Goal: Information Seeking & Learning: Learn about a topic

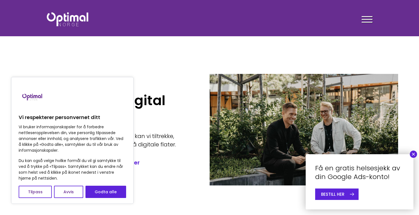
click at [414, 154] on button "×" at bounding box center [413, 153] width 7 height 7
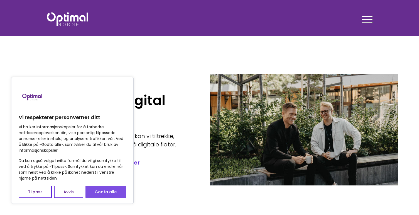
click at [101, 193] on button "Godta alle" at bounding box center [105, 191] width 41 height 12
checkbox input "true"
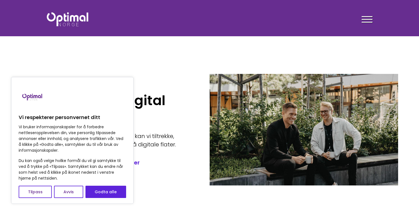
checkbox input "true"
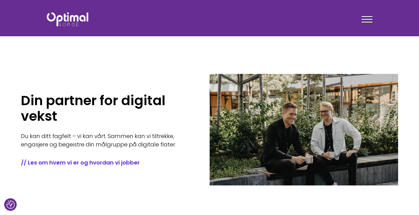
click at [365, 17] on div at bounding box center [367, 20] width 11 height 14
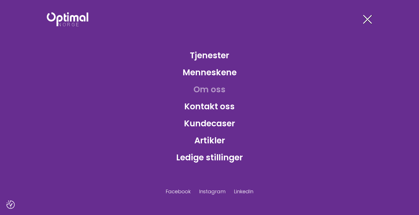
click at [219, 87] on link "Om oss" at bounding box center [209, 89] width 41 height 18
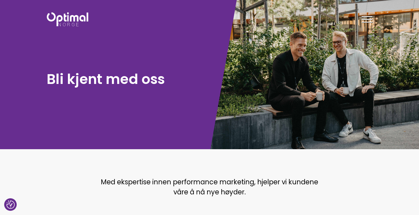
checkbox input "true"
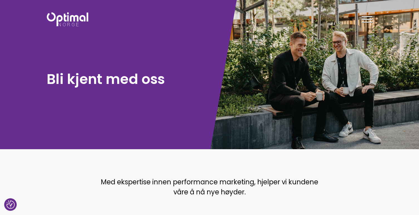
click at [366, 17] on div at bounding box center [367, 20] width 11 height 14
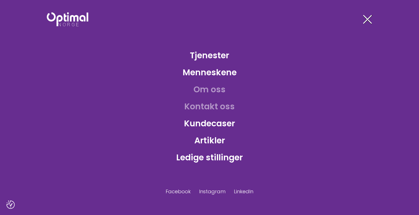
click at [208, 100] on link "Kontakt oss" at bounding box center [209, 106] width 59 height 18
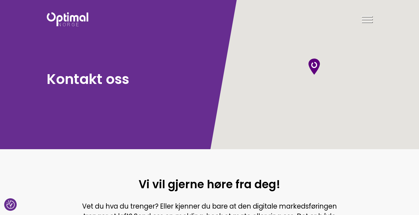
checkbox input "true"
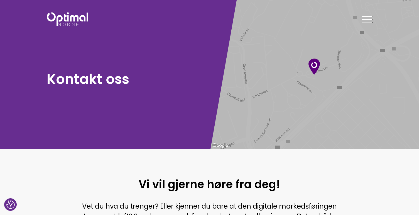
click at [368, 20] on div at bounding box center [367, 20] width 11 height 14
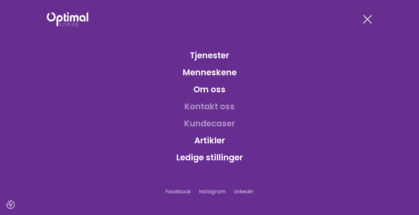
click at [213, 123] on link "Kundecaser" at bounding box center [210, 123] width 60 height 18
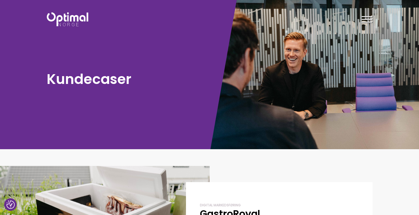
click at [369, 16] on div at bounding box center [367, 20] width 11 height 14
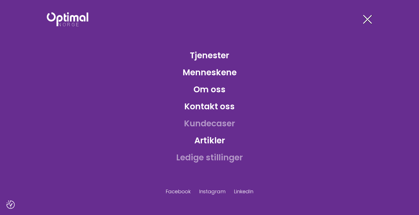
click at [210, 159] on link "Ledige stillinger" at bounding box center [209, 157] width 75 height 18
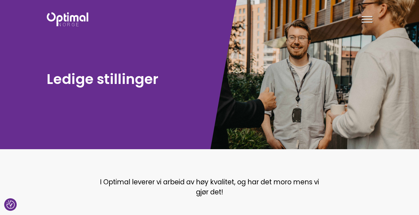
click at [366, 18] on div at bounding box center [367, 20] width 11 height 14
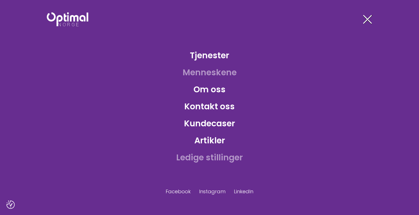
click at [224, 72] on link "Menneskene" at bounding box center [209, 72] width 63 height 18
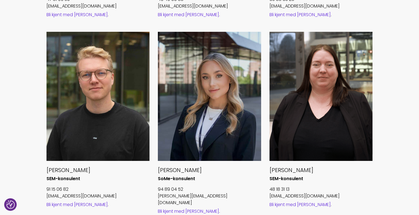
scroll to position [585, 0]
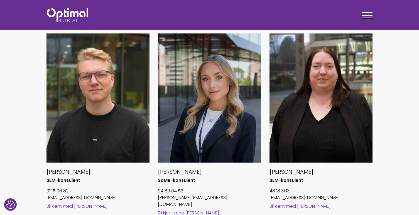
click at [154, 128] on div "Emilie Paulsen SoMe-konsulent 94 89 04 52 emilie.p@optimalnorge.no Bli kjent me…" at bounding box center [210, 131] width 112 height 197
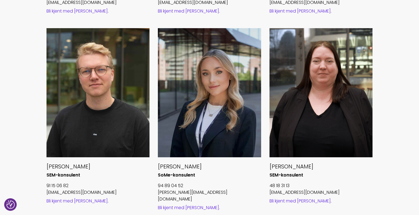
scroll to position [595, 0]
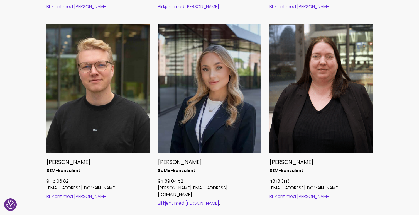
click at [313, 196] on link "Bli kjent med Merethe" at bounding box center [299, 196] width 61 height 6
click at [167, 94] on div at bounding box center [209, 88] width 103 height 129
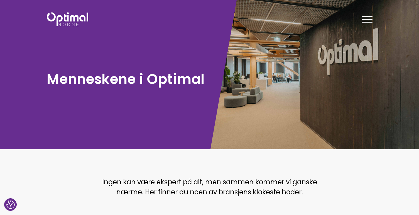
scroll to position [0, 0]
drag, startPoint x: 108, startPoint y: 44, endPoint x: 85, endPoint y: 38, distance: 23.6
click at [108, 44] on div "Menneskene i Optimal" at bounding box center [125, 74] width 170 height 149
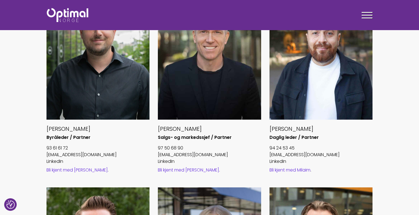
scroll to position [385, 0]
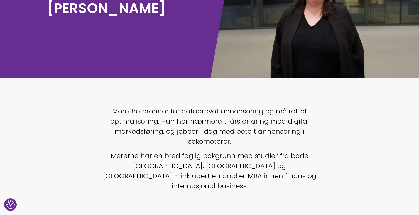
scroll to position [73, 0]
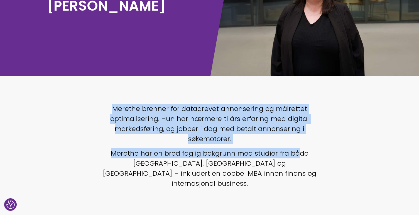
drag, startPoint x: 146, startPoint y: 117, endPoint x: 286, endPoint y: 152, distance: 144.5
click at [286, 152] on div "Merethe brenner for datadrevet annonsering og målrettet optimalisering. Hun har…" at bounding box center [210, 153] width 220 height 99
click at [286, 152] on p "Merethe har en bred faglig bakgrunn med studier fra både [GEOGRAPHIC_DATA], [GE…" at bounding box center [210, 168] width 220 height 40
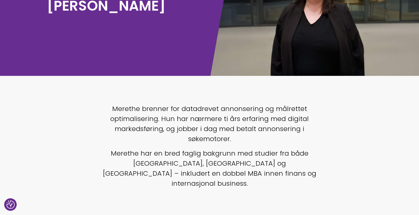
scroll to position [73, 0]
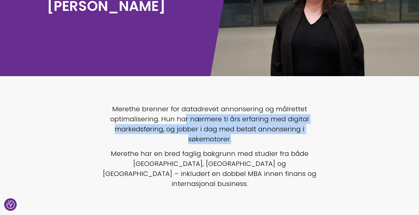
drag, startPoint x: 194, startPoint y: 120, endPoint x: 249, endPoint y: 135, distance: 56.9
click at [249, 135] on p "Merethe brenner for datadrevet annonsering og målrettet optimalisering. Hun har…" at bounding box center [210, 124] width 220 height 40
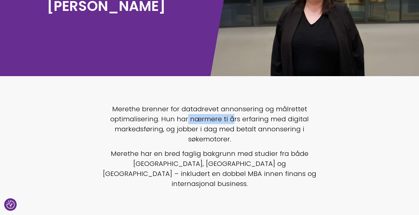
drag, startPoint x: 198, startPoint y: 119, endPoint x: 233, endPoint y: 123, distance: 35.3
click at [234, 121] on p "Merethe brenner for datadrevet annonsering og målrettet optimalisering. Hun har…" at bounding box center [210, 124] width 220 height 40
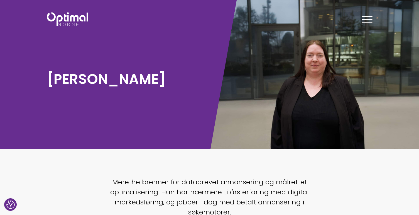
scroll to position [0, 0]
click at [210, 115] on div at bounding box center [315, 74] width 210 height 149
